Goal: Navigation & Orientation: Find specific page/section

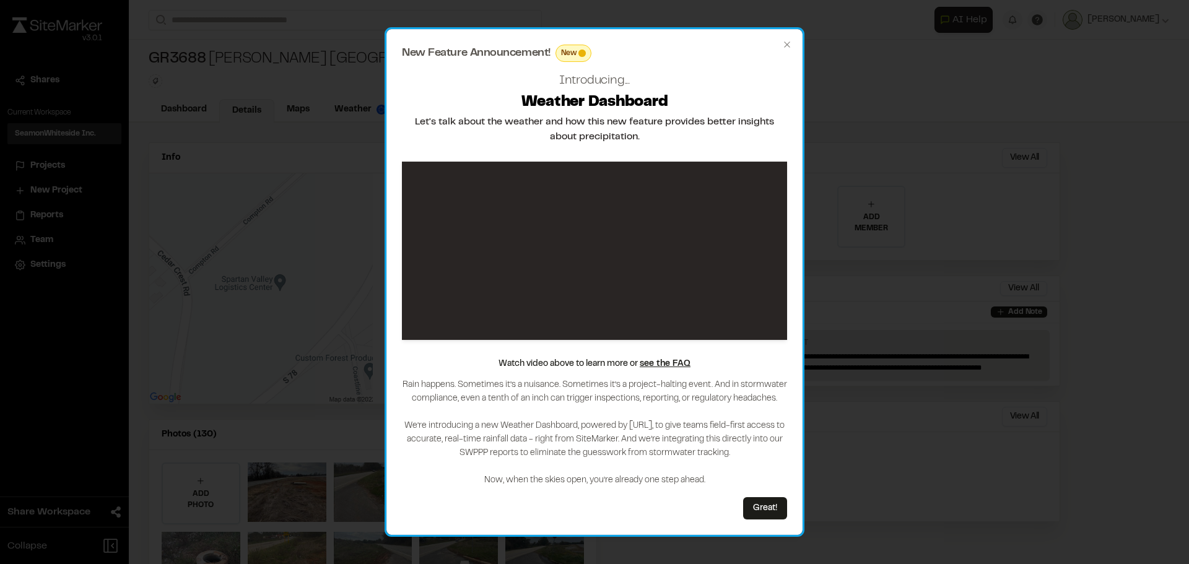
click at [794, 39] on div "New Feature Announcement! New Introducing... Weather Dashboard Let's talk about…" at bounding box center [594, 282] width 416 height 507
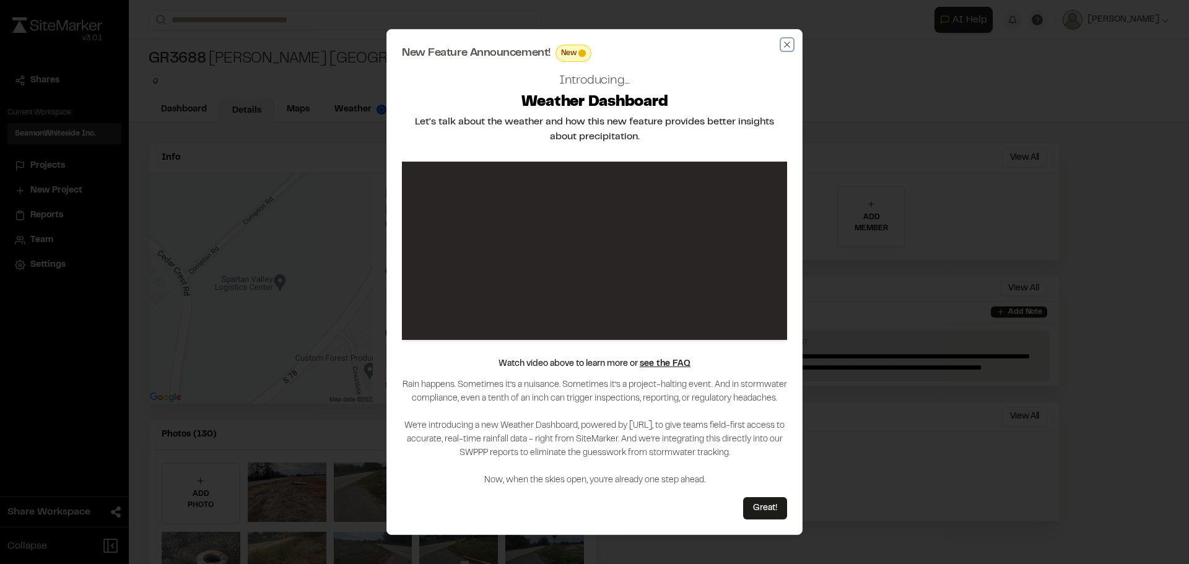
click at [790, 43] on icon "button" at bounding box center [787, 45] width 10 height 10
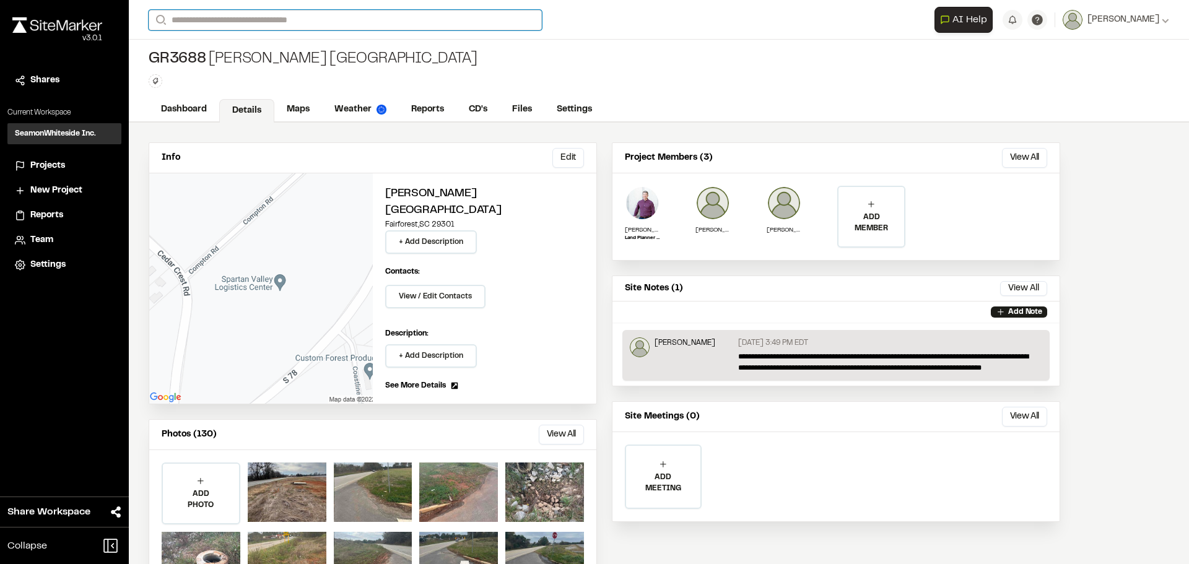
click at [256, 24] on input "Search" at bounding box center [345, 20] width 393 height 20
type input "*****"
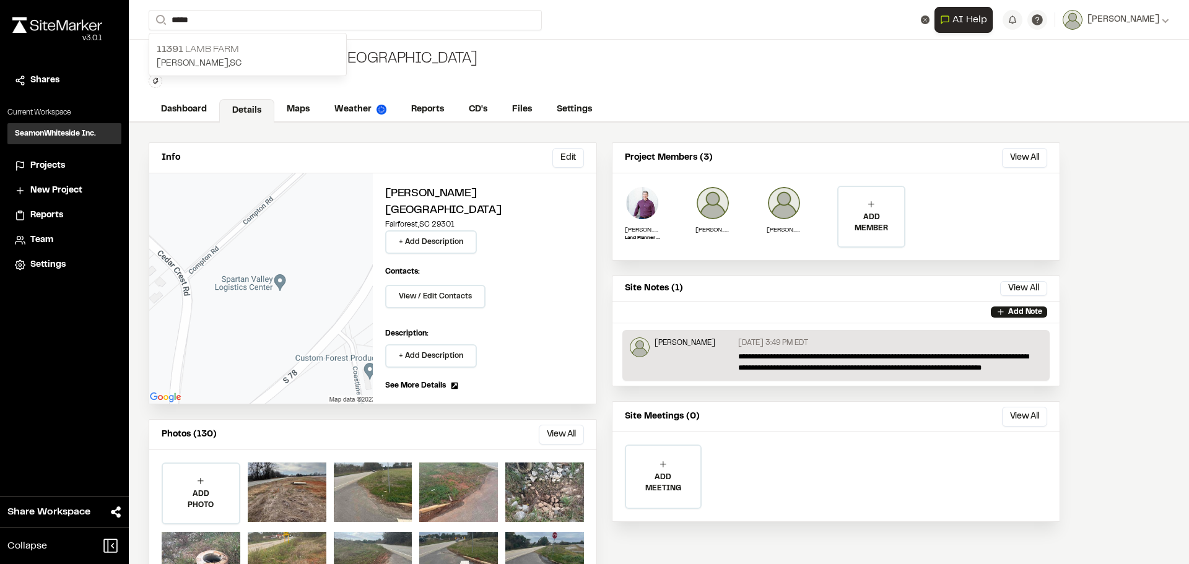
click at [265, 45] on p "[STREET_ADDRESS]" at bounding box center [248, 49] width 182 height 15
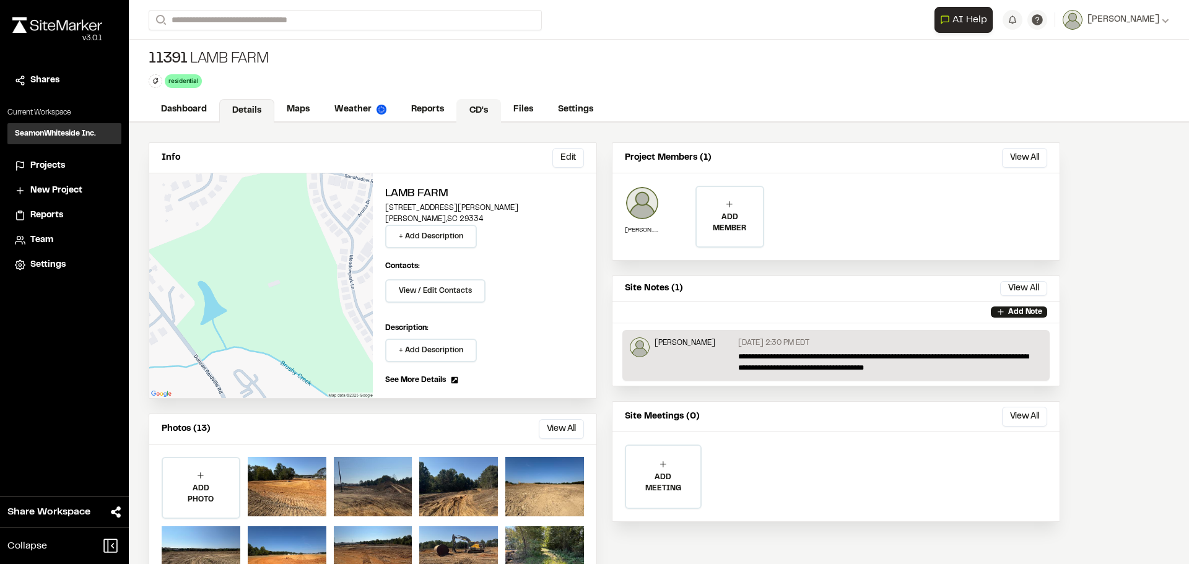
click at [481, 108] on link "CD's" at bounding box center [478, 111] width 45 height 24
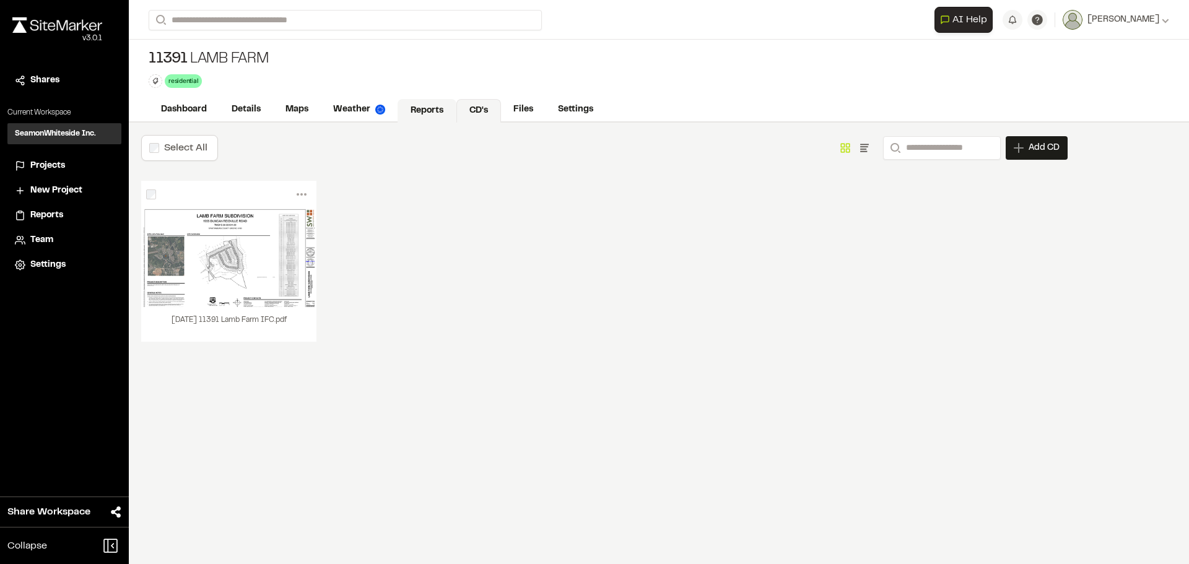
click at [438, 109] on link "Reports" at bounding box center [427, 111] width 59 height 24
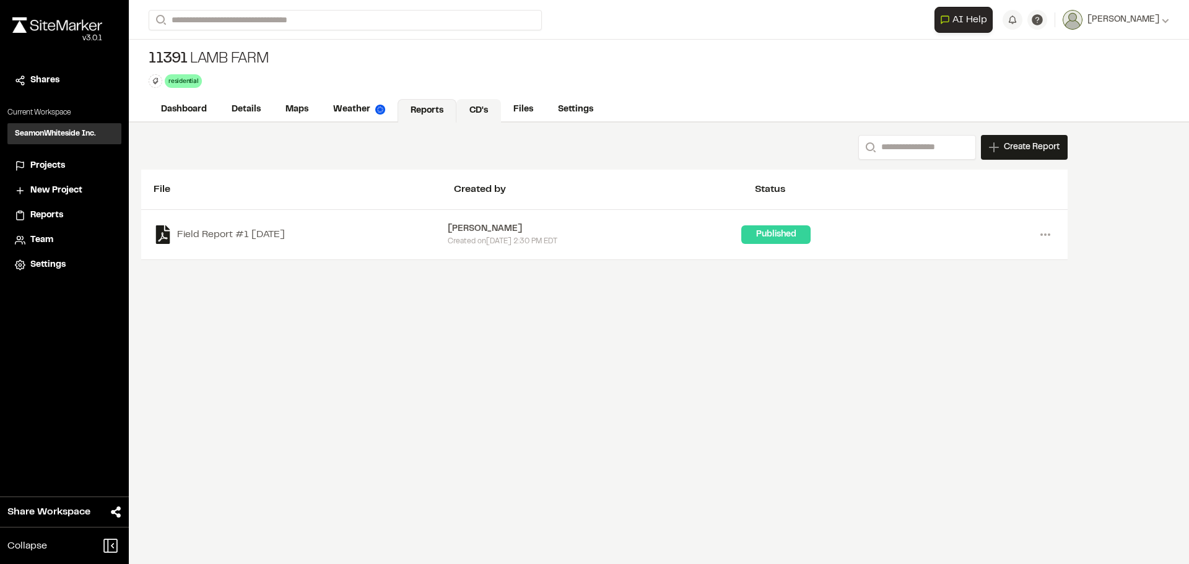
click at [481, 107] on link "CD's" at bounding box center [478, 111] width 45 height 24
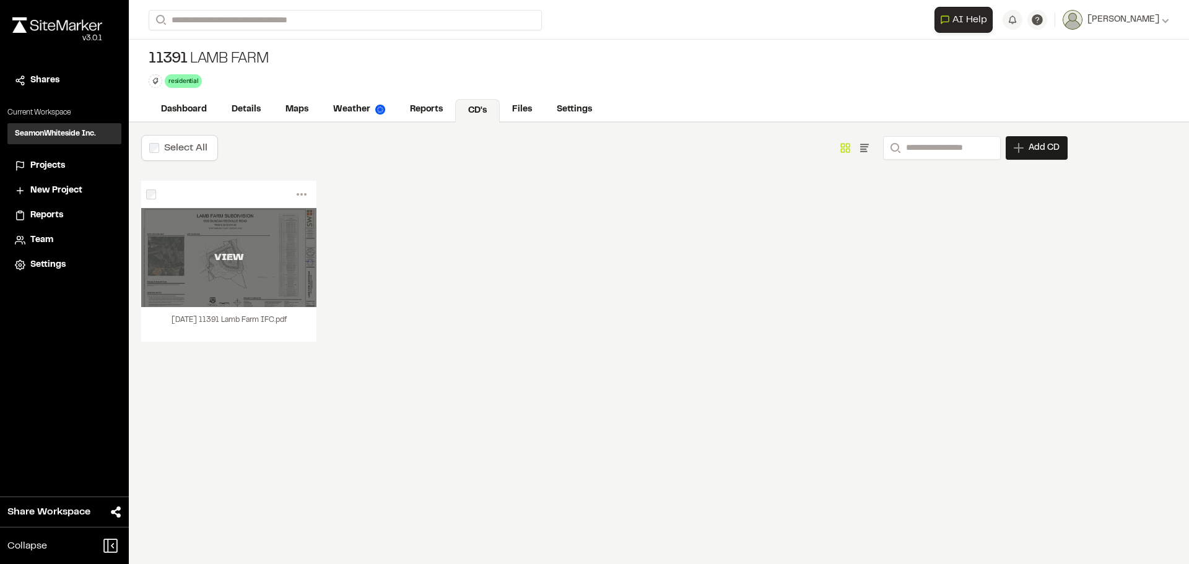
click at [219, 276] on div "VIEW" at bounding box center [228, 257] width 175 height 99
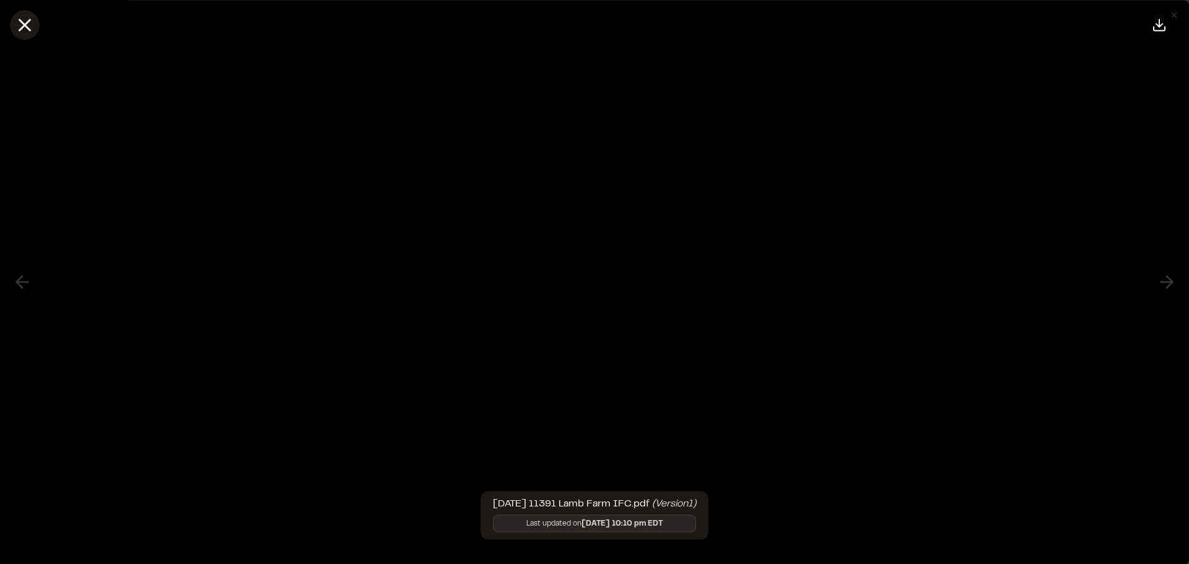
click at [31, 27] on icon at bounding box center [24, 24] width 21 height 21
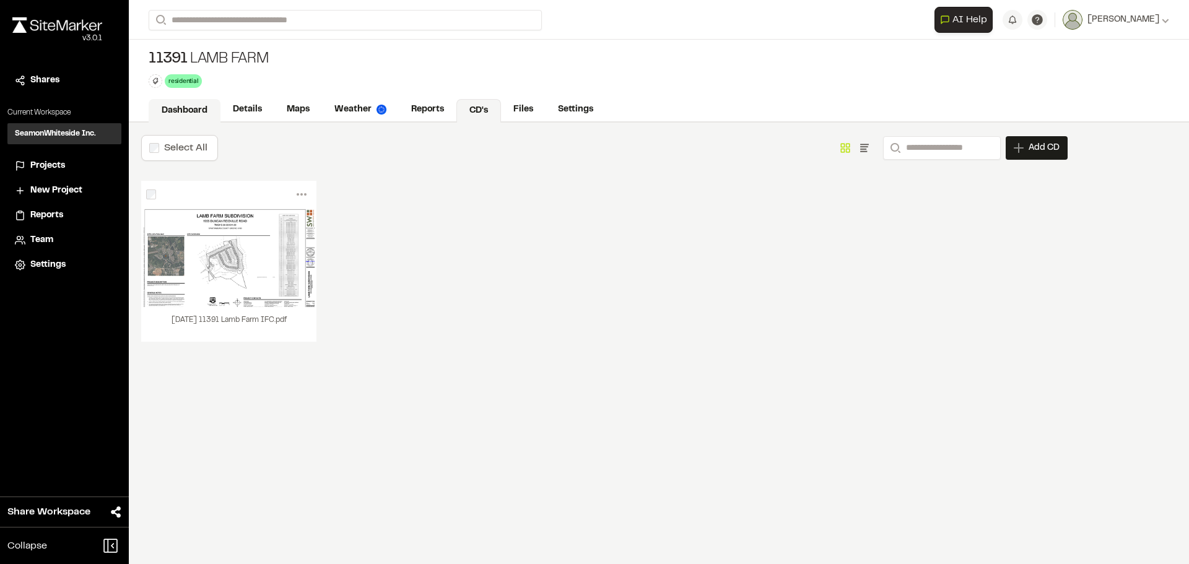
click at [183, 118] on link "Dashboard" at bounding box center [185, 111] width 72 height 24
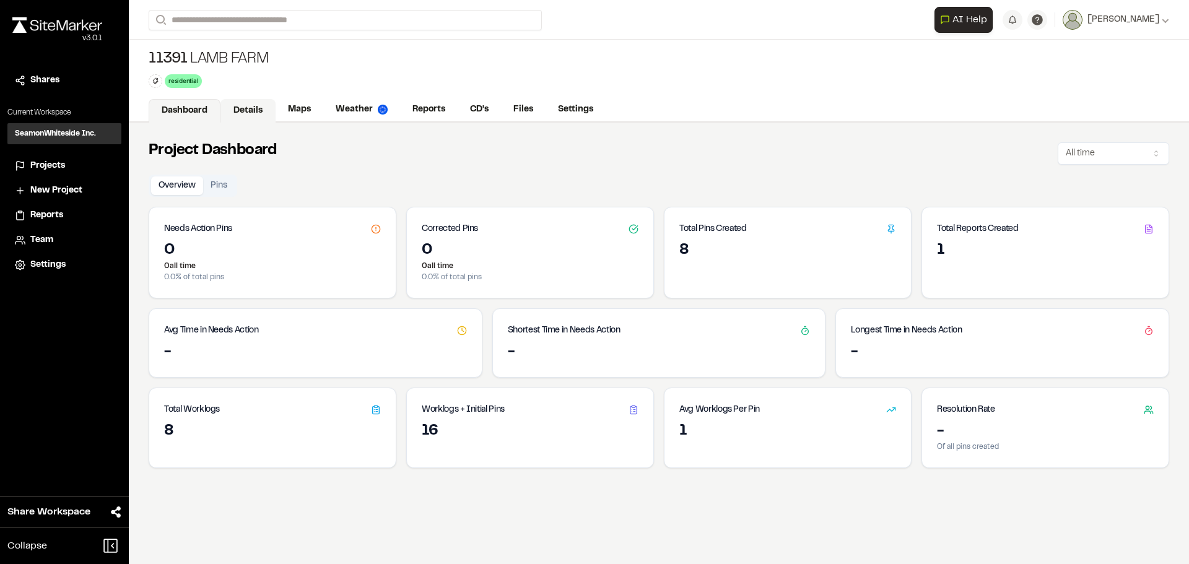
click at [248, 117] on link "Details" at bounding box center [247, 111] width 55 height 24
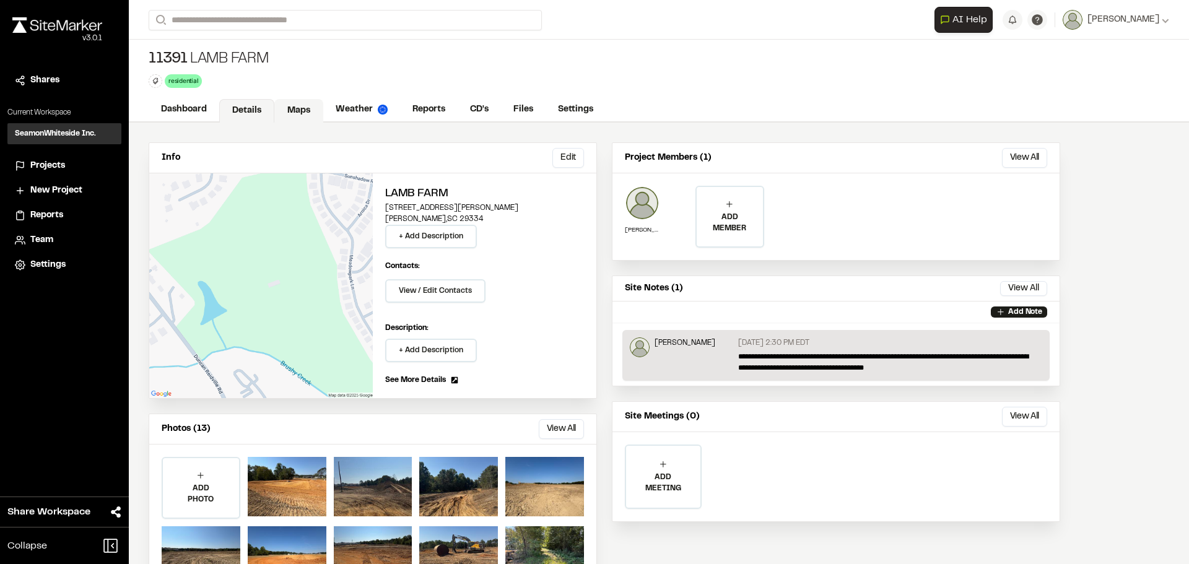
click at [314, 115] on link "Maps" at bounding box center [298, 111] width 49 height 24
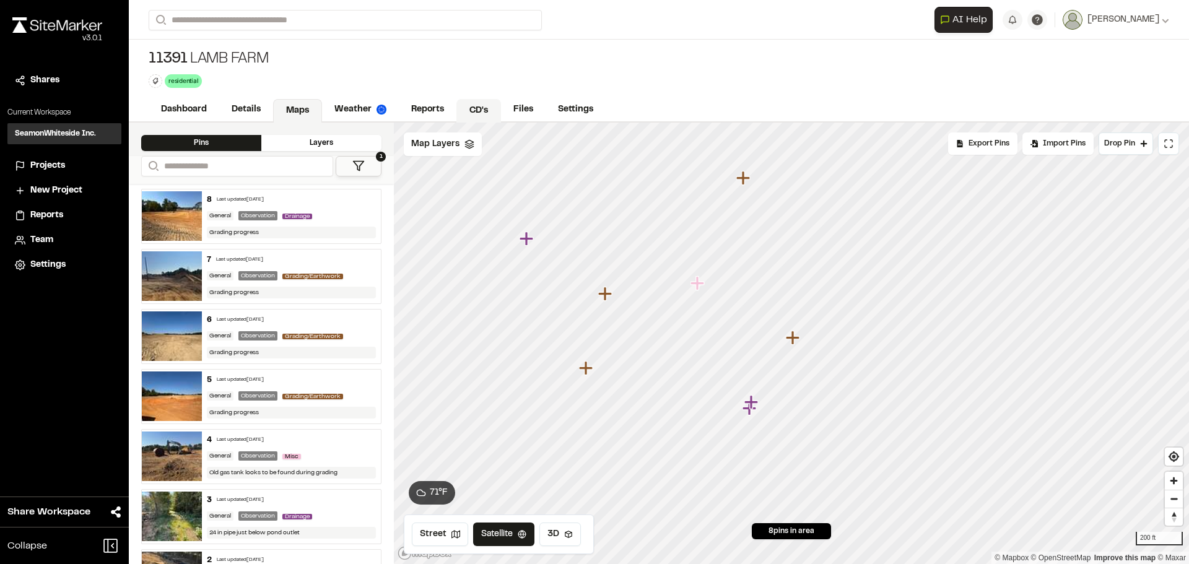
click at [485, 118] on link "CD's" at bounding box center [478, 111] width 45 height 24
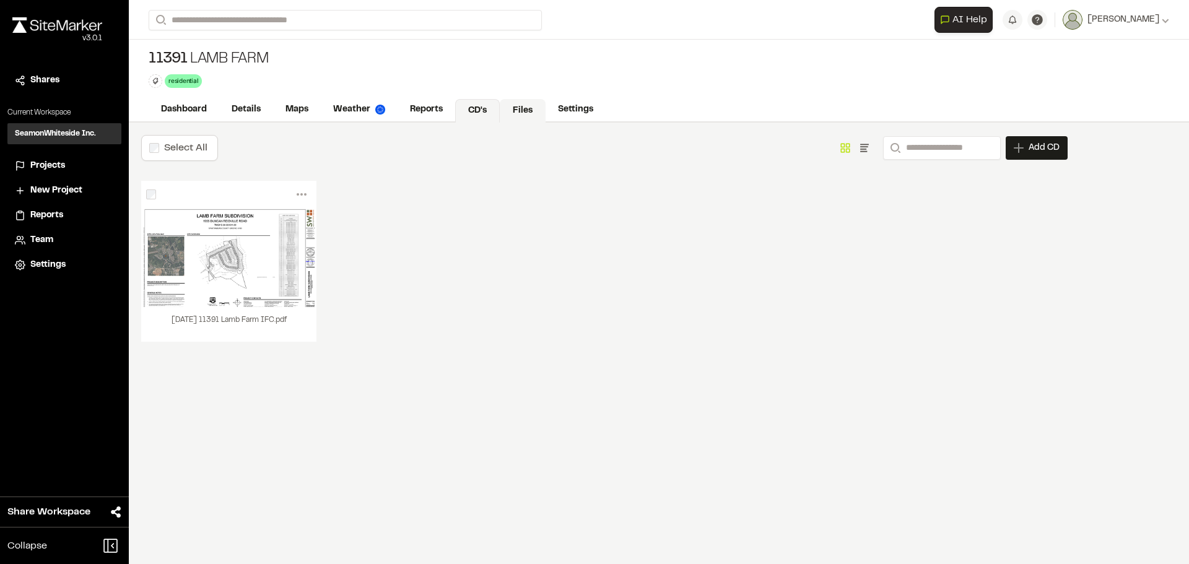
click at [517, 117] on link "Files" at bounding box center [523, 111] width 46 height 24
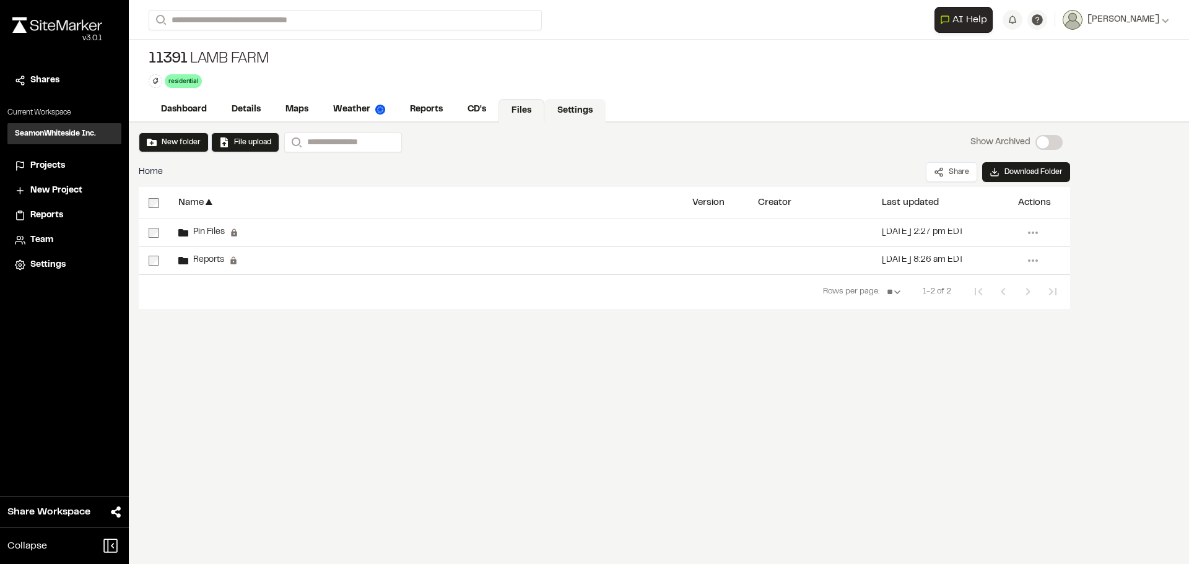
click at [556, 112] on link "Settings" at bounding box center [574, 111] width 61 height 24
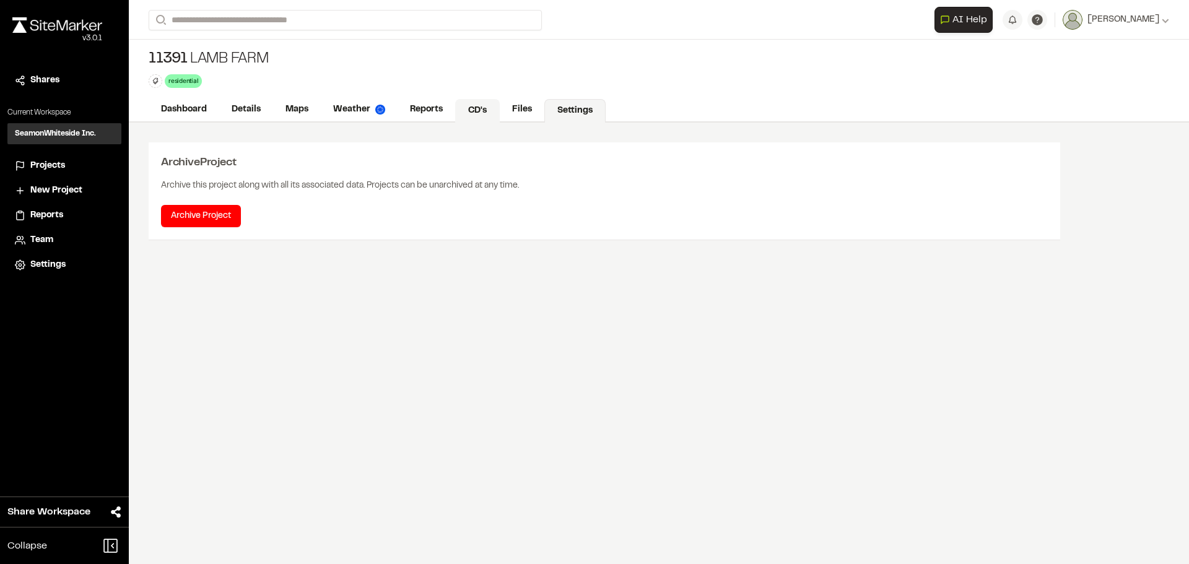
click at [458, 111] on link "CD's" at bounding box center [477, 111] width 45 height 24
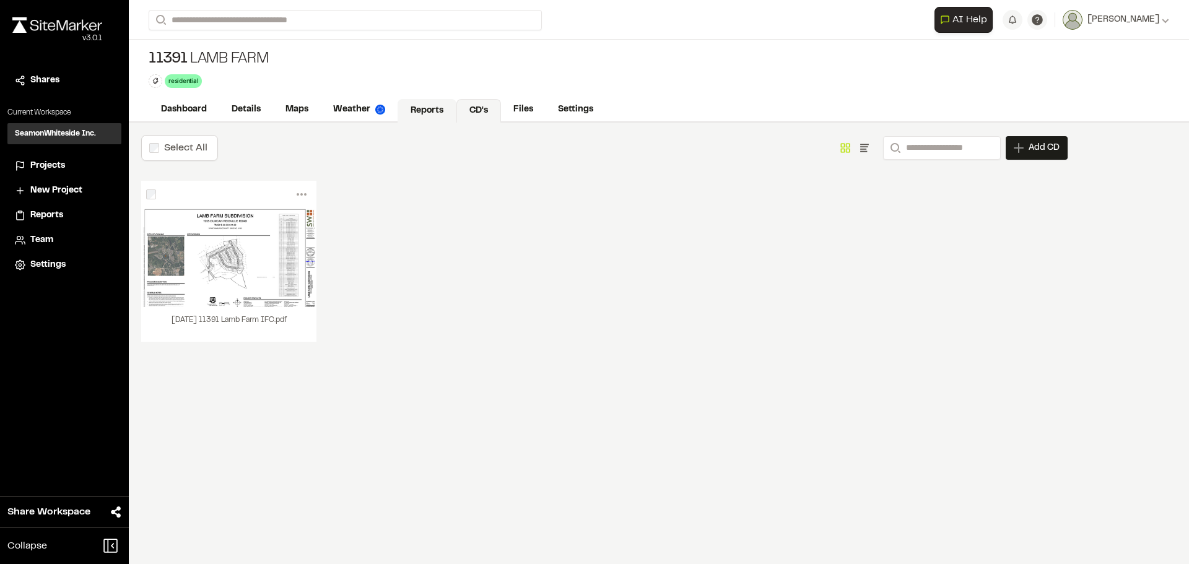
click at [414, 110] on link "Reports" at bounding box center [427, 111] width 59 height 24
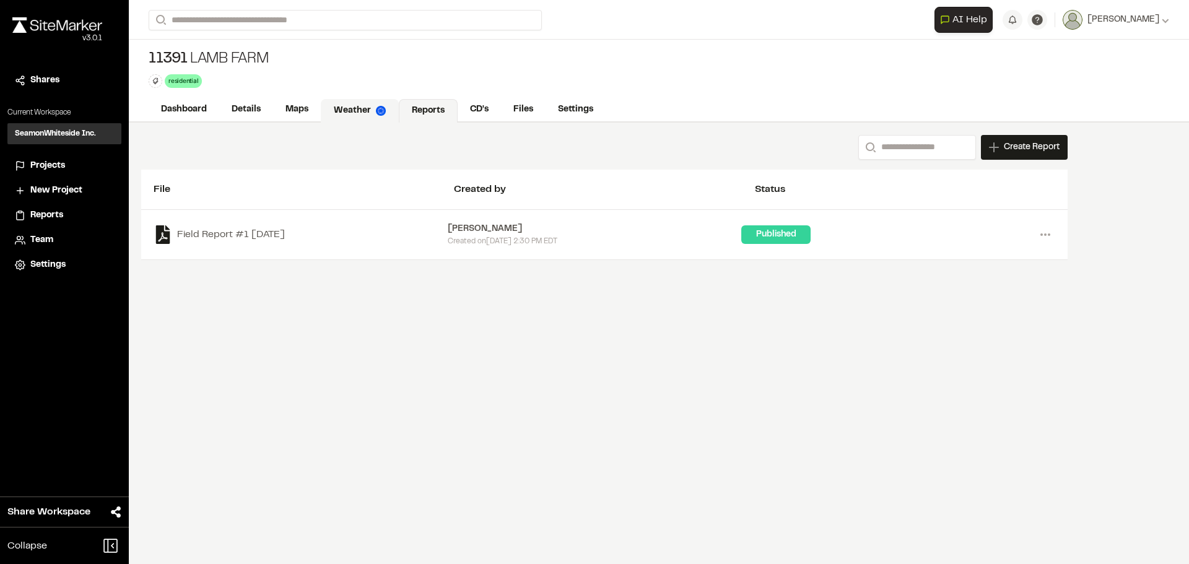
click at [336, 108] on link "Weather" at bounding box center [360, 111] width 78 height 24
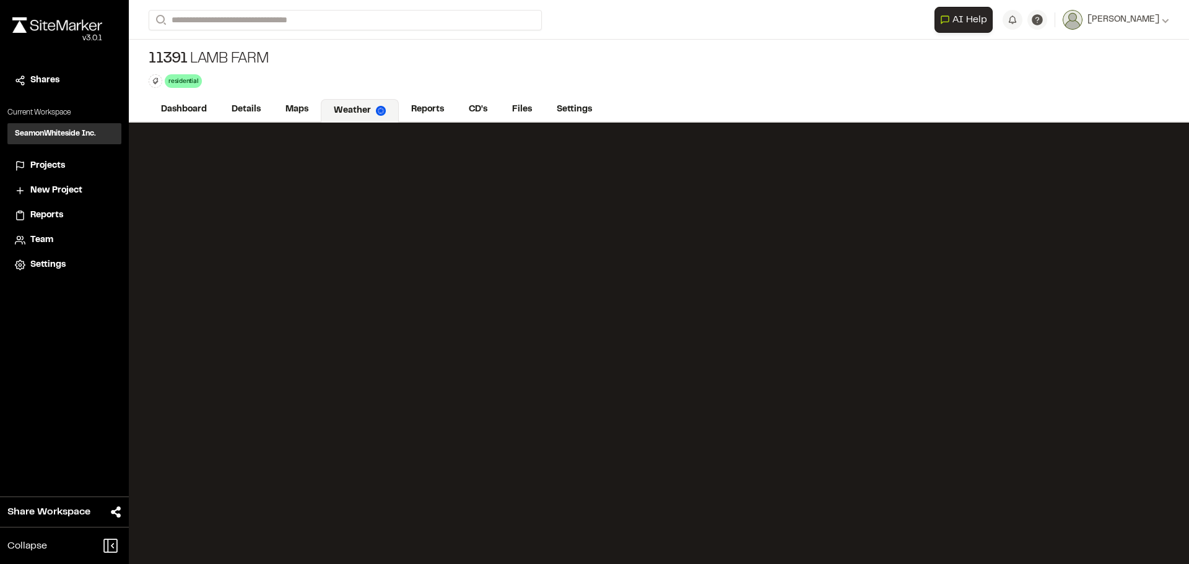
click at [326, 112] on link "Weather" at bounding box center [360, 111] width 78 height 24
click at [300, 115] on link "Maps" at bounding box center [297, 111] width 49 height 24
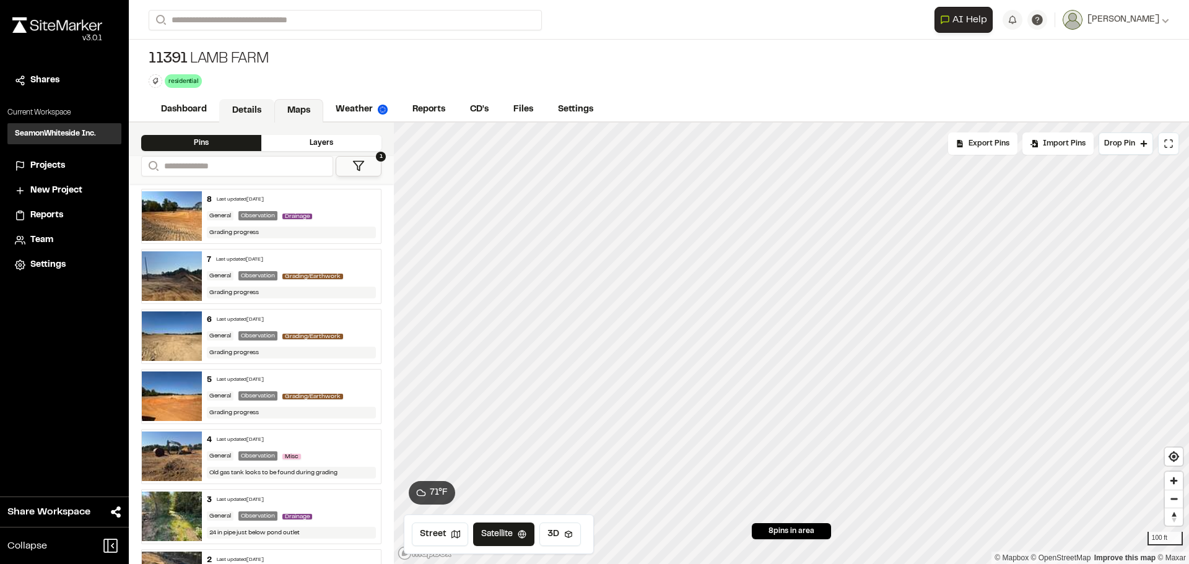
click at [260, 108] on link "Details" at bounding box center [246, 111] width 55 height 24
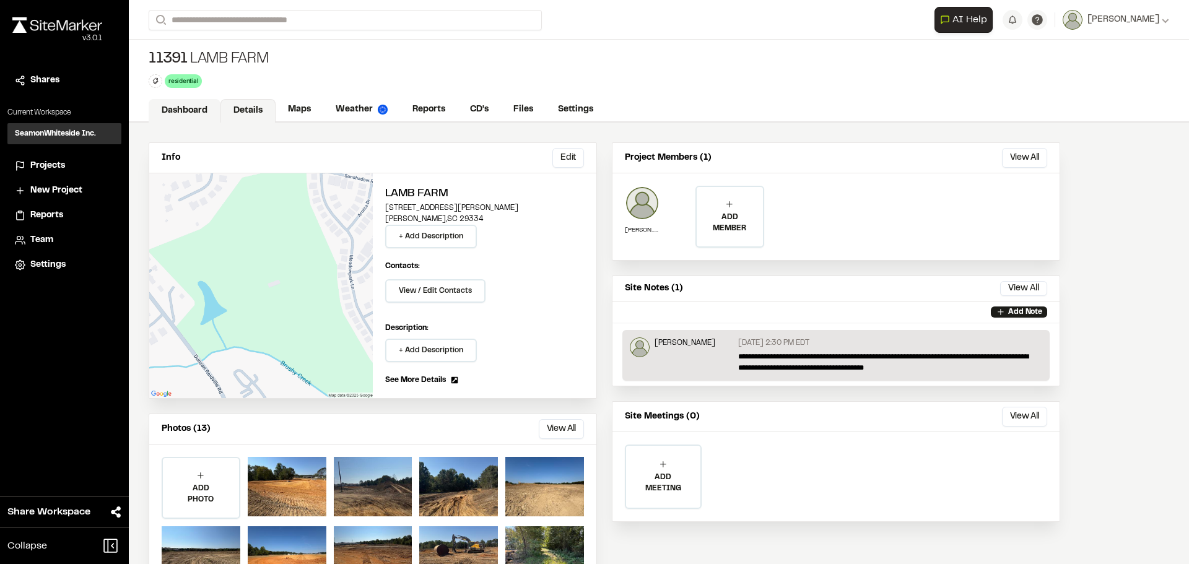
click at [197, 111] on link "Dashboard" at bounding box center [185, 111] width 72 height 24
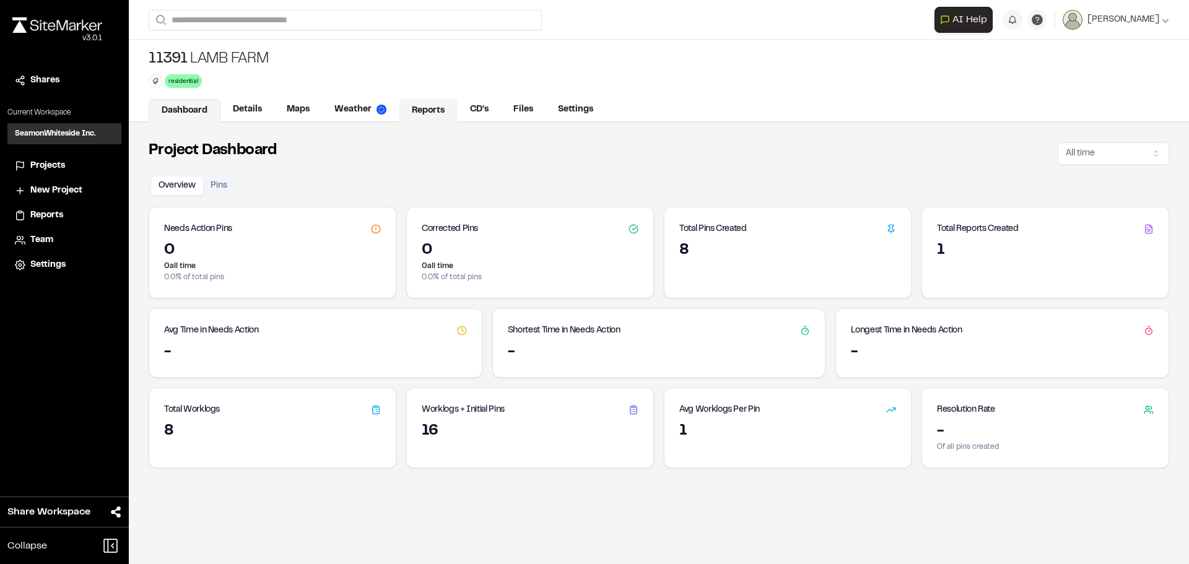
click at [430, 118] on link "Reports" at bounding box center [428, 111] width 59 height 24
